Goal: Transaction & Acquisition: Purchase product/service

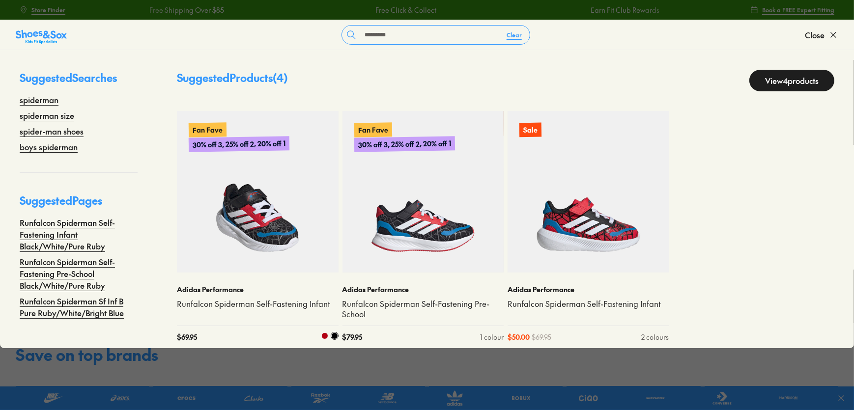
type input "*********"
click at [263, 231] on img at bounding box center [258, 192] width 162 height 162
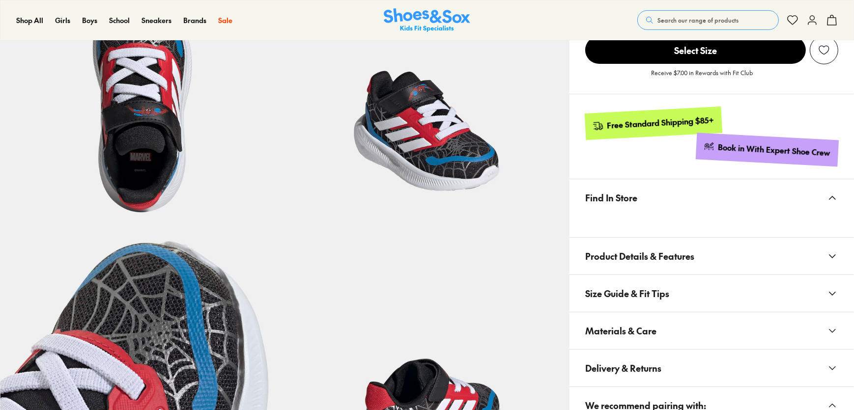
click at [653, 312] on button "Materials & Care" at bounding box center [711, 330] width 284 height 37
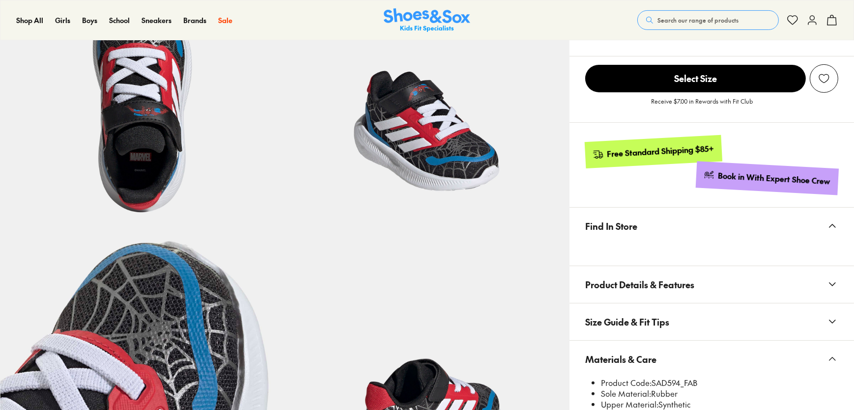
select select "*"
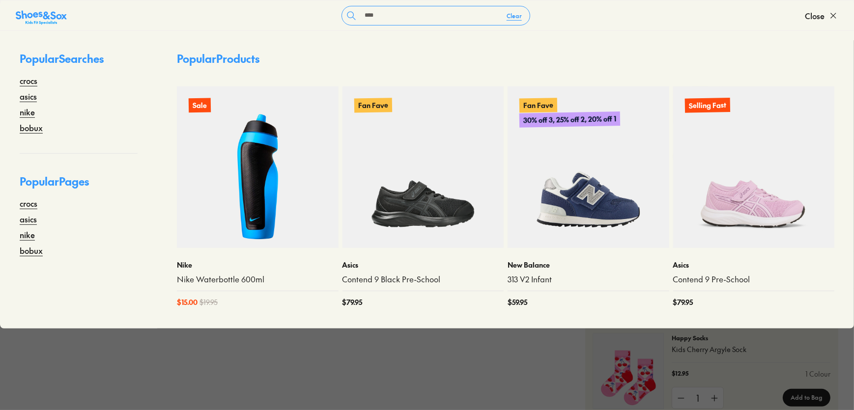
scroll to position [535, 0]
type input "******"
select select "*"
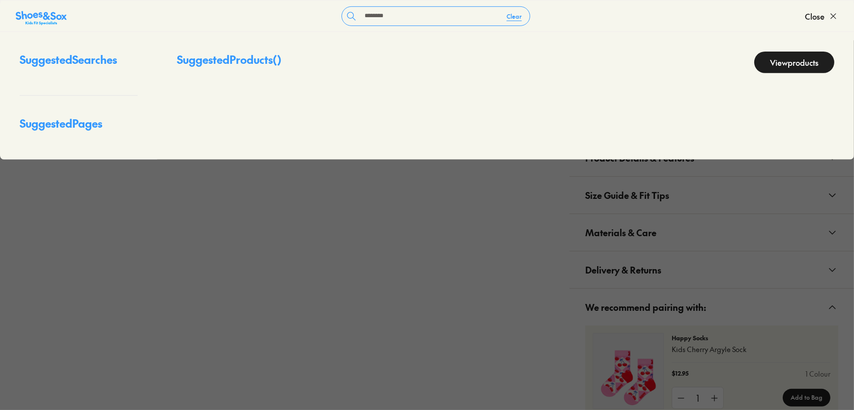
scroll to position [534, 0]
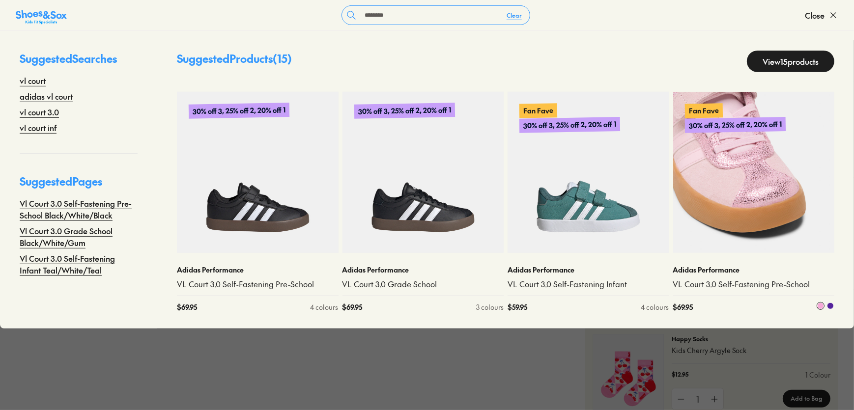
type input "********"
click at [768, 205] on img at bounding box center [754, 173] width 162 height 162
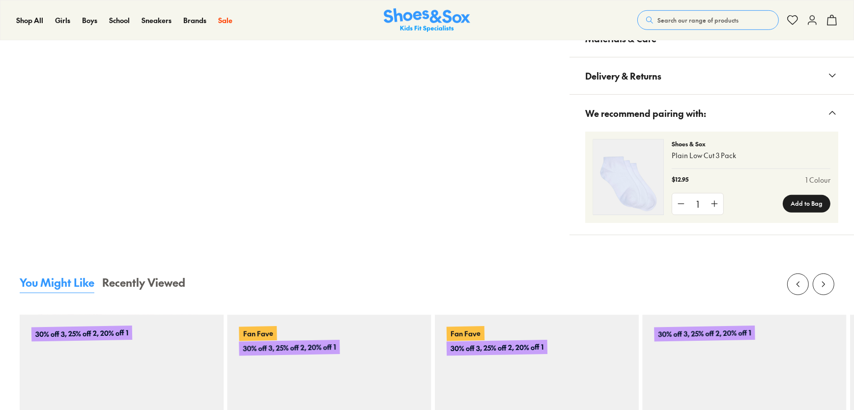
select select "*"
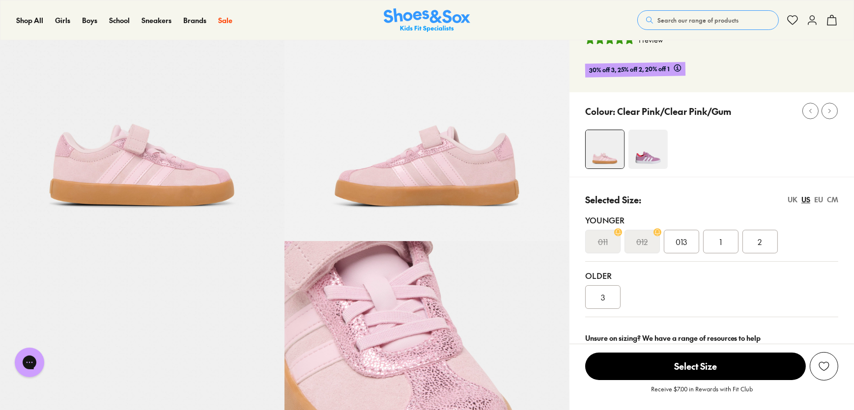
scroll to position [89, 0]
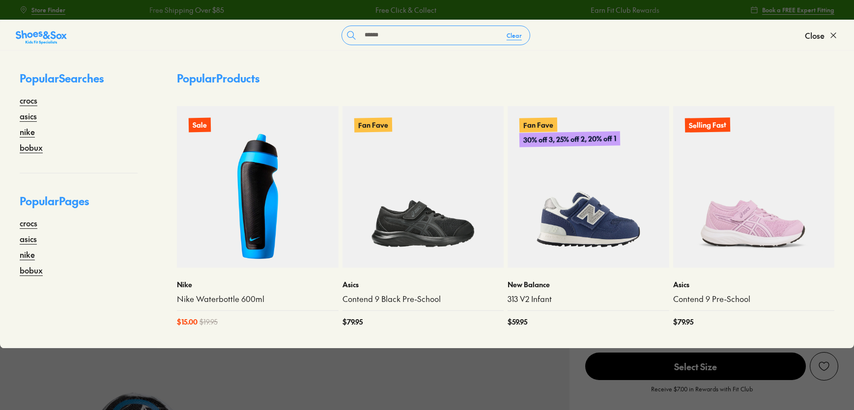
type input "******"
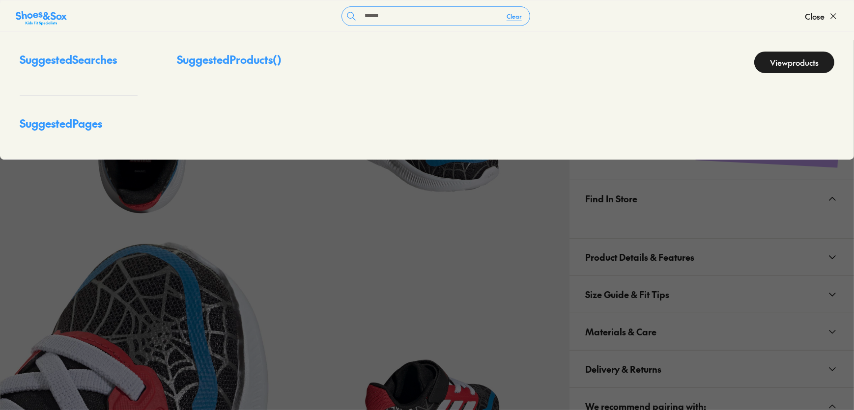
scroll to position [400, 0]
select select "*"
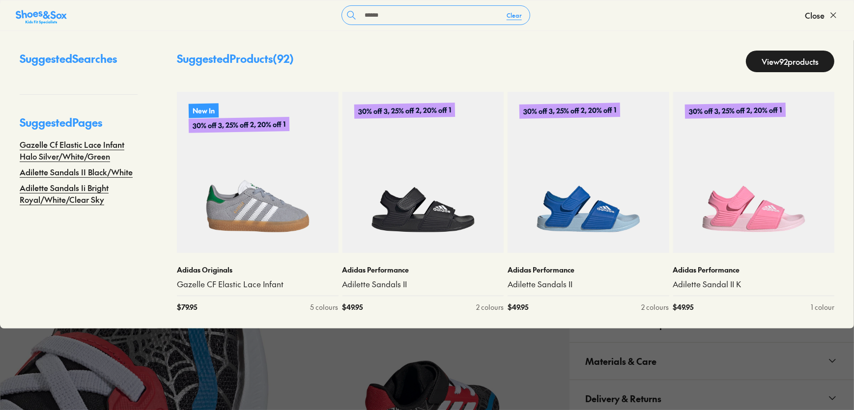
scroll to position [0, 0]
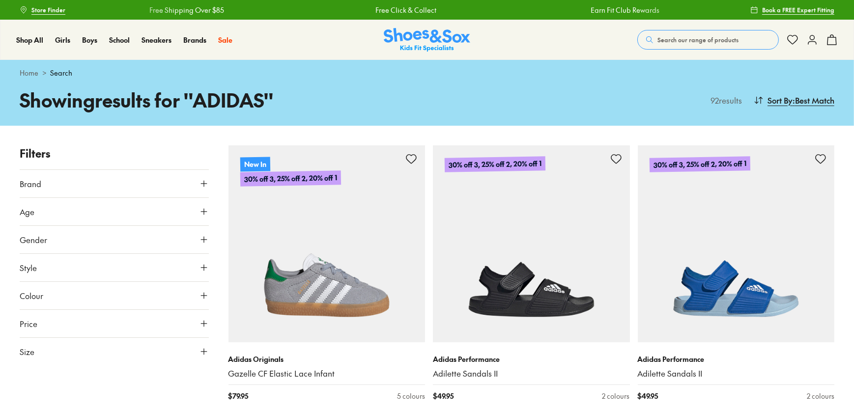
click at [119, 182] on button "Brand" at bounding box center [114, 184] width 189 height 28
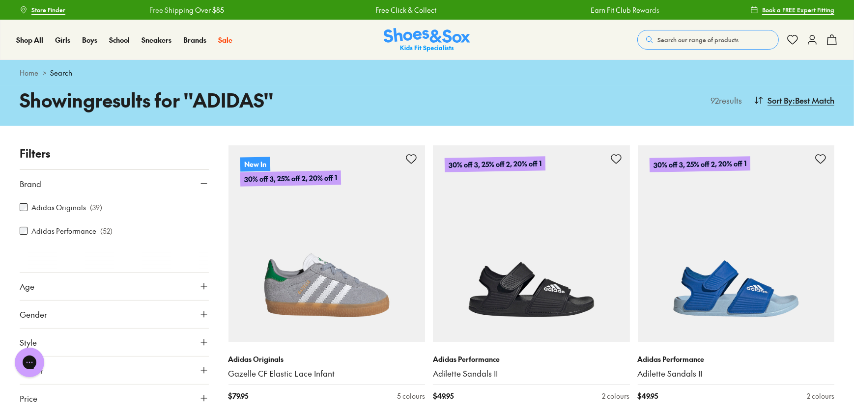
scroll to position [134, 0]
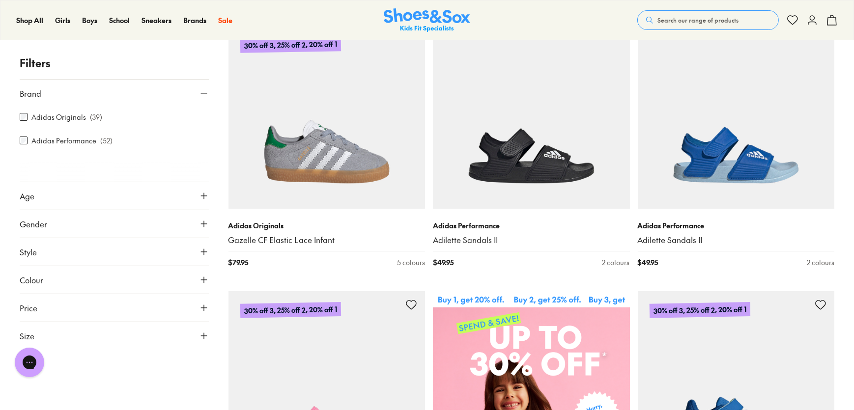
click at [155, 199] on button "Age" at bounding box center [114, 196] width 189 height 28
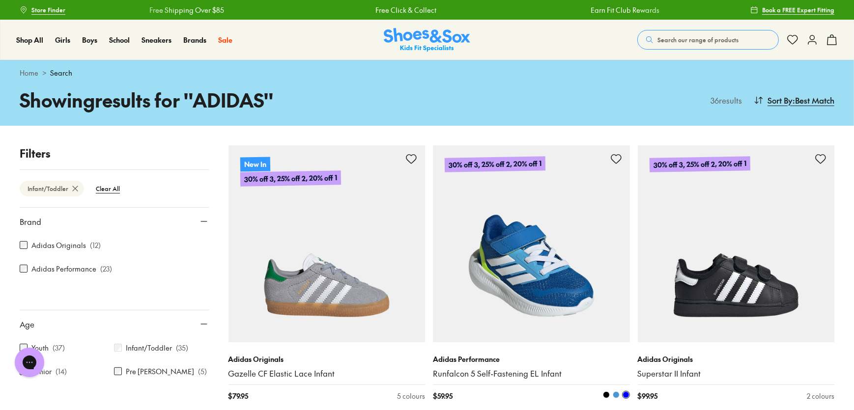
scroll to position [44, 0]
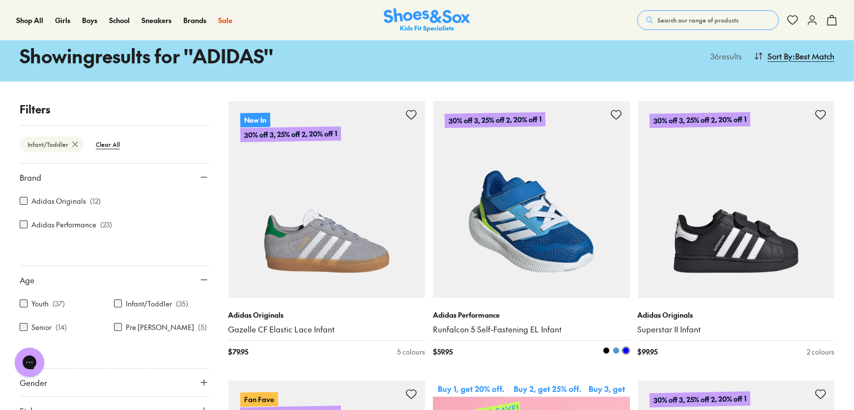
click at [510, 325] on link "Runfalcon 5 Self-Fastening EL Infant" at bounding box center [531, 329] width 197 height 11
click at [511, 325] on link "Runfalcon 5 Self-Fastening EL Infant" at bounding box center [531, 329] width 197 height 11
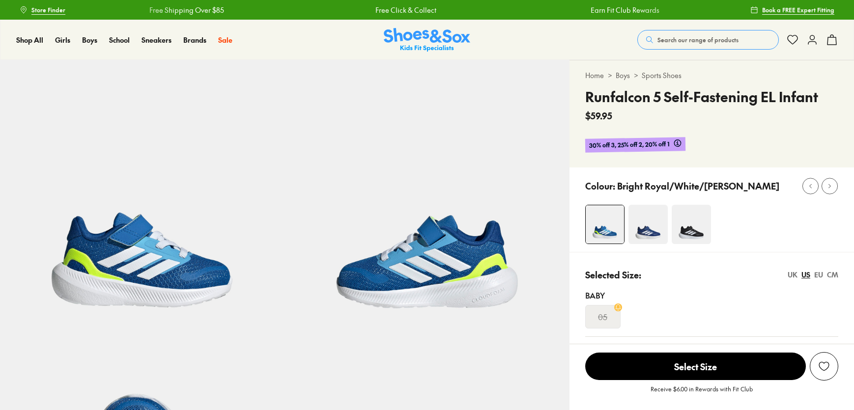
scroll to position [312, 0]
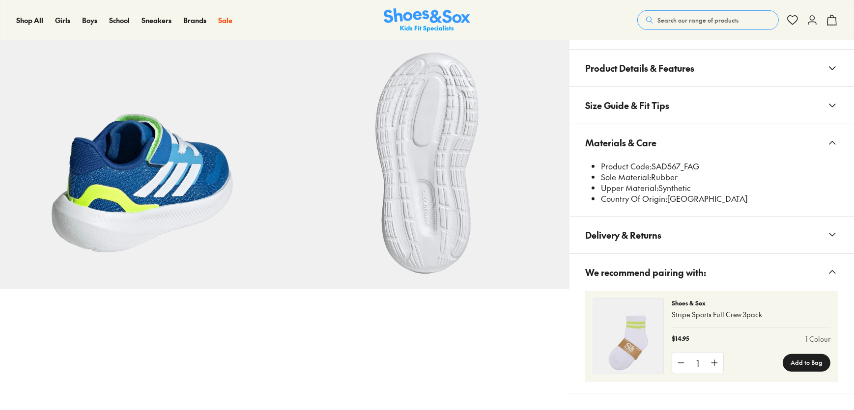
scroll to position [0, 0]
drag, startPoint x: 651, startPoint y: 167, endPoint x: 679, endPoint y: 164, distance: 28.2
click at [679, 164] on li "Product Code: SAD567_FAG" at bounding box center [719, 166] width 237 height 11
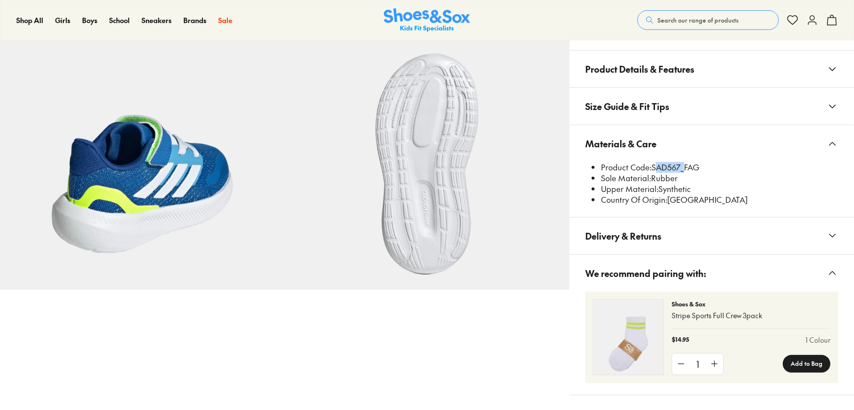
select select "*"
copy li "SAD567"
